Goal: Task Accomplishment & Management: Complete application form

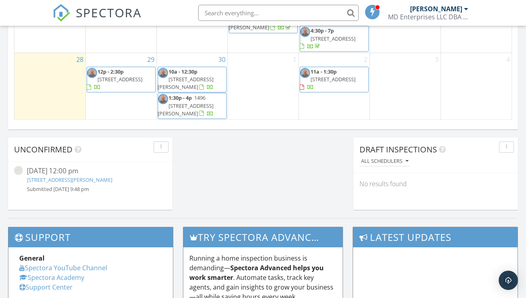
scroll to position [642, 0]
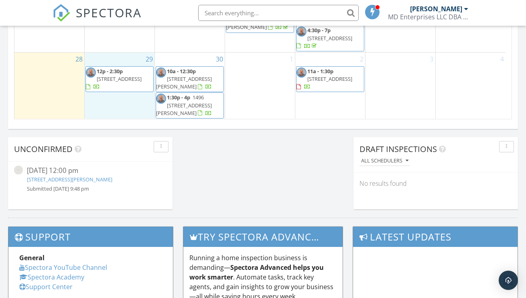
click at [104, 107] on div "29 12p - 2:30p [STREET_ADDRESS]" at bounding box center [120, 86] width 70 height 67
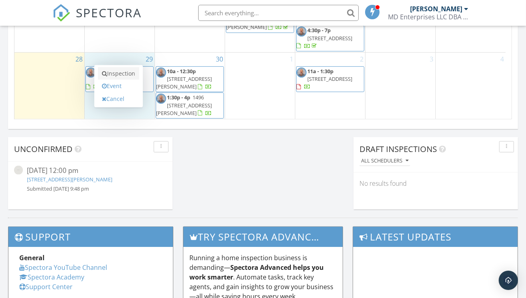
click at [123, 71] on link "Inspection" at bounding box center [118, 73] width 41 height 13
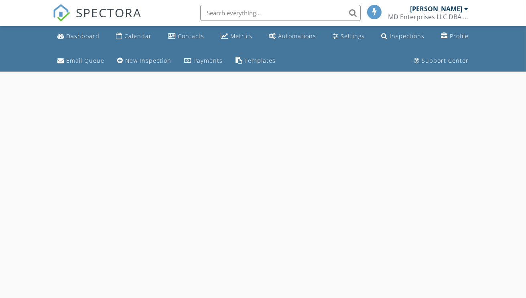
select select "8"
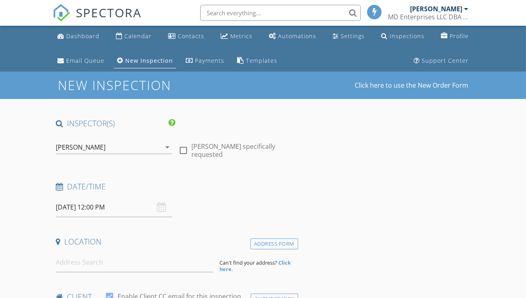
click at [112, 209] on input "09/29/2025 12:00 PM" at bounding box center [114, 207] width 116 height 20
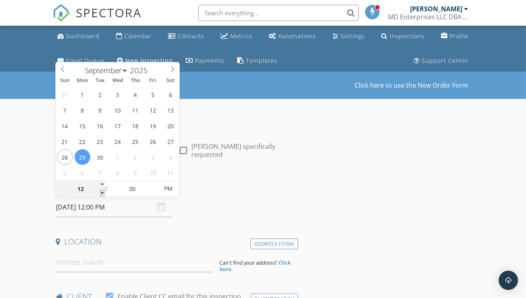
type input "11"
type input "09/29/2025 11:00 AM"
click at [104, 190] on span at bounding box center [103, 193] width 6 height 8
type input "10"
type input "09/29/2025 10:00 AM"
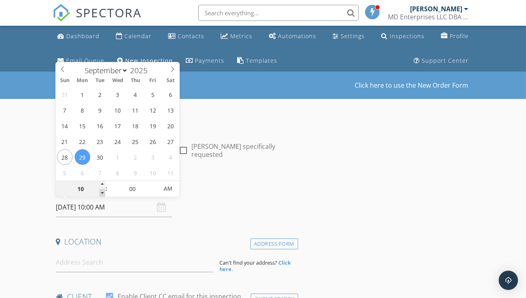
click at [104, 190] on span at bounding box center [103, 193] width 6 height 8
type input "09"
type input "09/29/2025 9:00 AM"
click at [104, 190] on span at bounding box center [103, 193] width 6 height 8
type input "08"
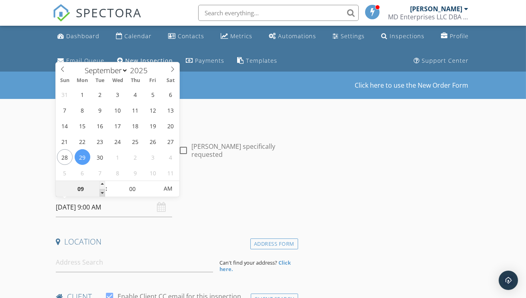
type input "09/29/2025 8:00 AM"
click at [104, 190] on span at bounding box center [103, 193] width 6 height 8
type input "05"
type input "09/29/2025 8:05 AM"
click at [154, 185] on span at bounding box center [155, 185] width 6 height 8
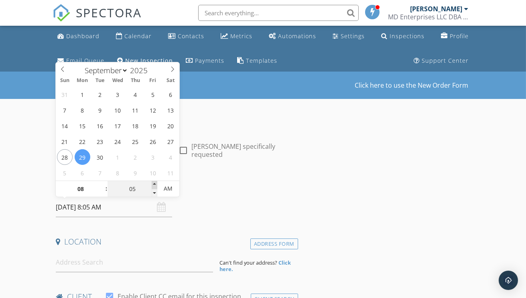
type input "10"
type input "09/29/2025 8:10 AM"
click at [154, 185] on span at bounding box center [155, 185] width 6 height 8
type input "15"
type input "09/29/2025 8:15 AM"
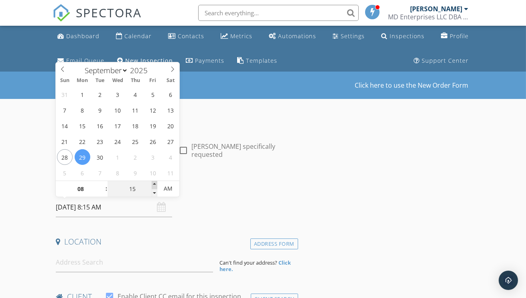
click at [154, 185] on span at bounding box center [155, 185] width 6 height 8
type input "20"
type input "09/29/2025 8:20 AM"
click at [154, 185] on span at bounding box center [155, 185] width 6 height 8
type input "25"
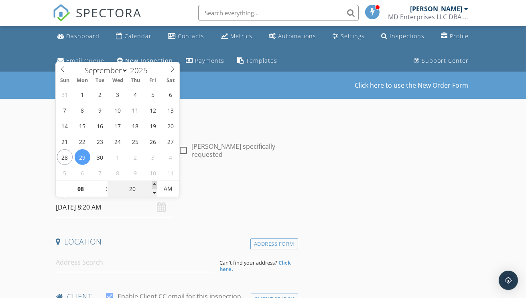
type input "09/29/2025 8:25 AM"
click at [154, 185] on span at bounding box center [155, 185] width 6 height 8
type input "30"
type input "09/29/2025 8:30 AM"
click at [154, 185] on span at bounding box center [155, 185] width 6 height 8
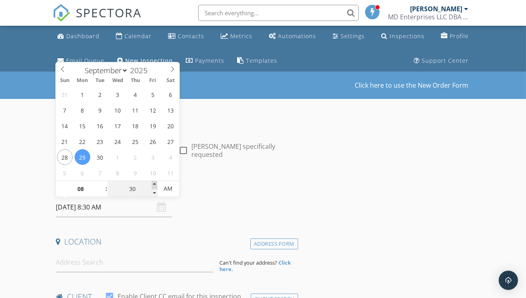
type input "35"
type input "09/29/2025 8:35 AM"
click at [154, 185] on span at bounding box center [155, 185] width 6 height 8
type input "40"
type input "09/29/2025 8:40 AM"
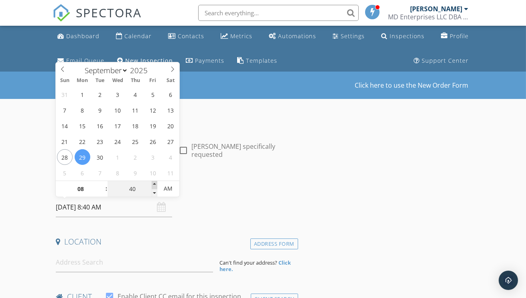
click at [154, 185] on span at bounding box center [155, 185] width 6 height 8
type input "45"
type input "09/29/2025 8:45 AM"
click at [152, 184] on span at bounding box center [155, 185] width 6 height 8
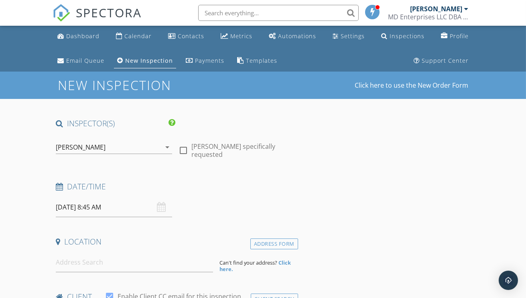
drag, startPoint x: 0, startPoint y: 162, endPoint x: 38, endPoint y: 164, distance: 37.8
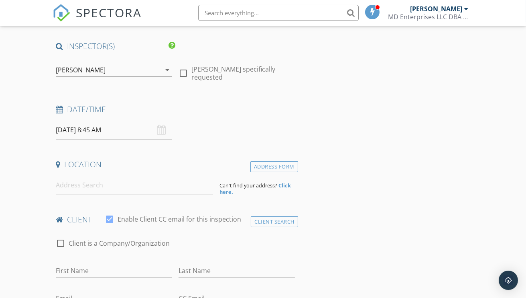
scroll to position [120, 0]
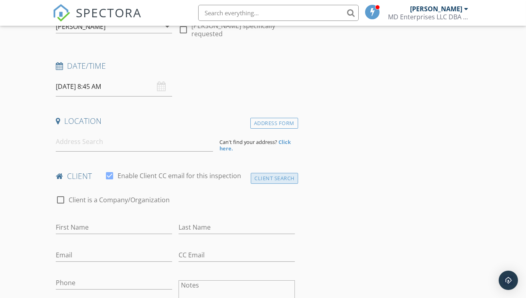
click at [266, 178] on div "Client Search" at bounding box center [274, 178] width 47 height 11
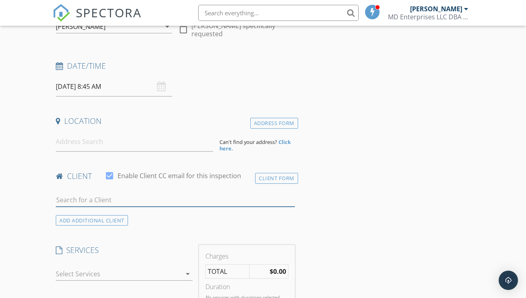
click at [140, 197] on input "text" at bounding box center [175, 199] width 239 height 13
type input "tj"
